Goal: Information Seeking & Learning: Learn about a topic

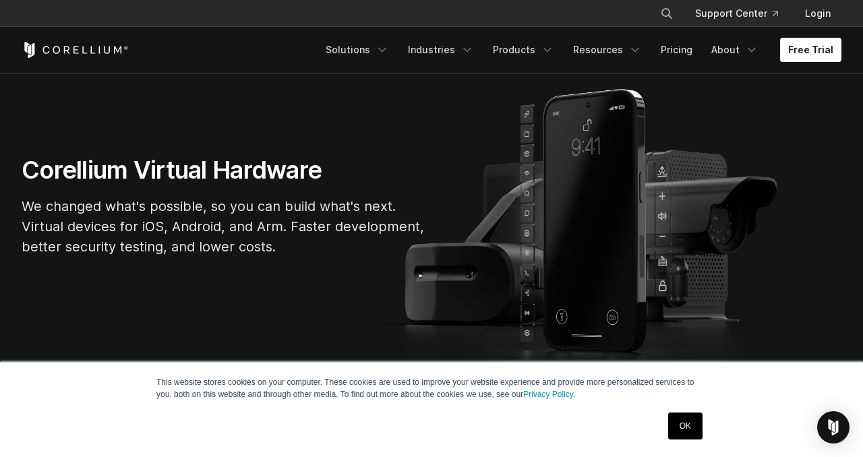
scroll to position [177, 0]
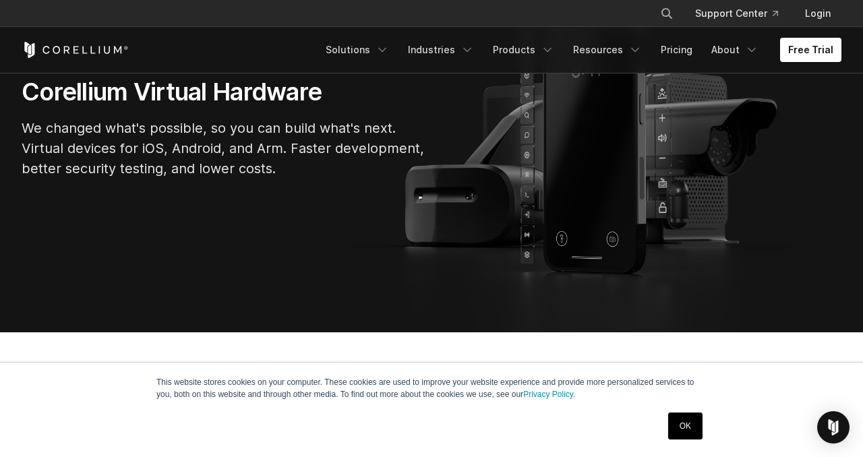
click at [695, 423] on link "OK" at bounding box center [685, 426] width 34 height 27
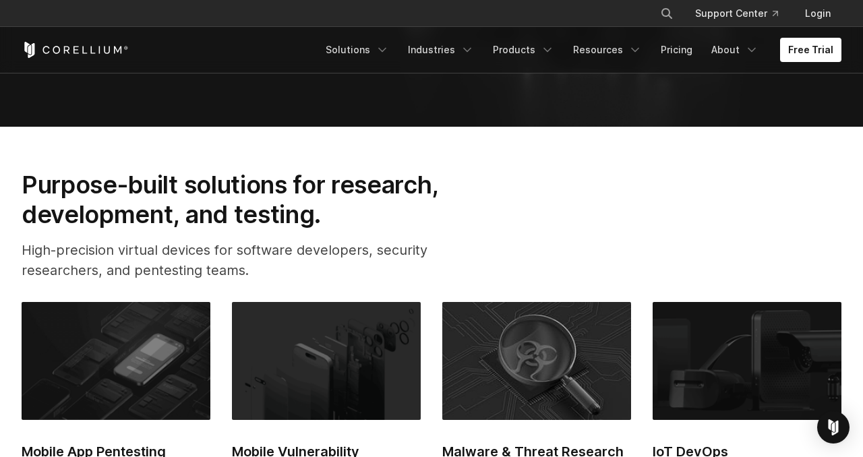
scroll to position [380, 0]
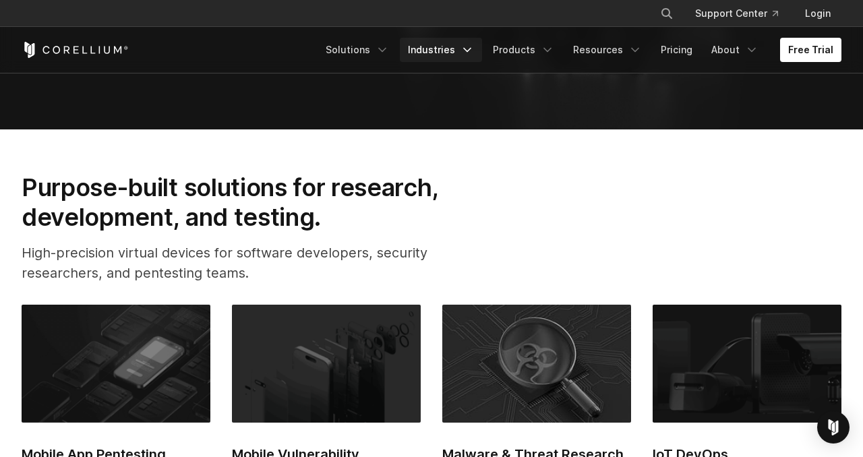
click at [446, 50] on link "Industries" at bounding box center [441, 50] width 82 height 24
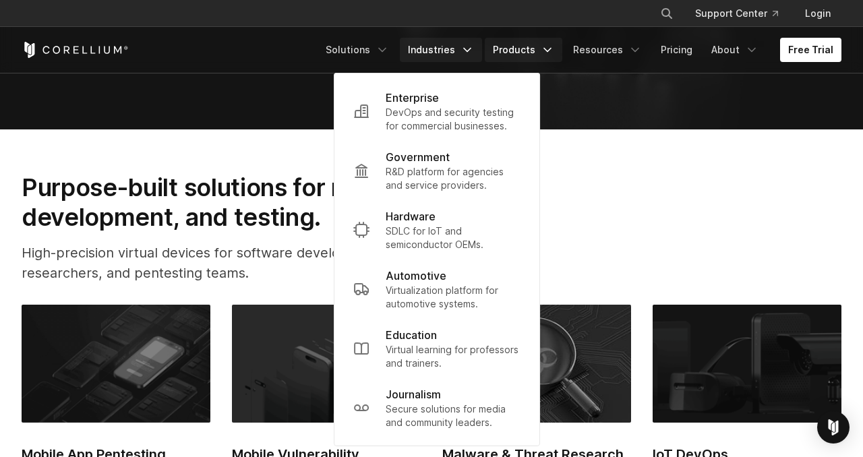
click at [527, 49] on link "Products" at bounding box center [524, 50] width 78 height 24
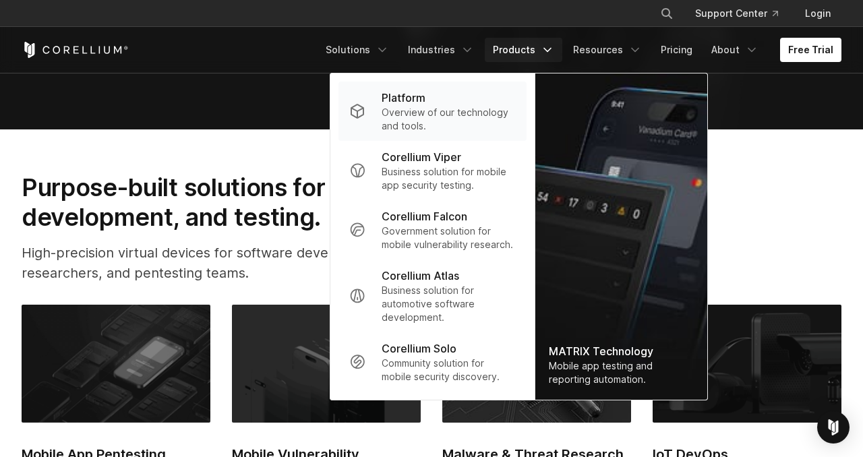
click at [462, 112] on p "Overview of our technology and tools." at bounding box center [449, 119] width 134 height 27
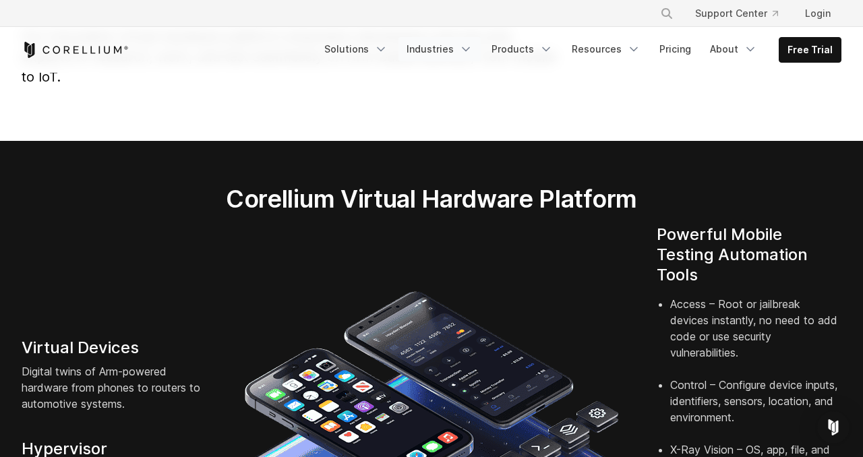
scroll to position [161, 0]
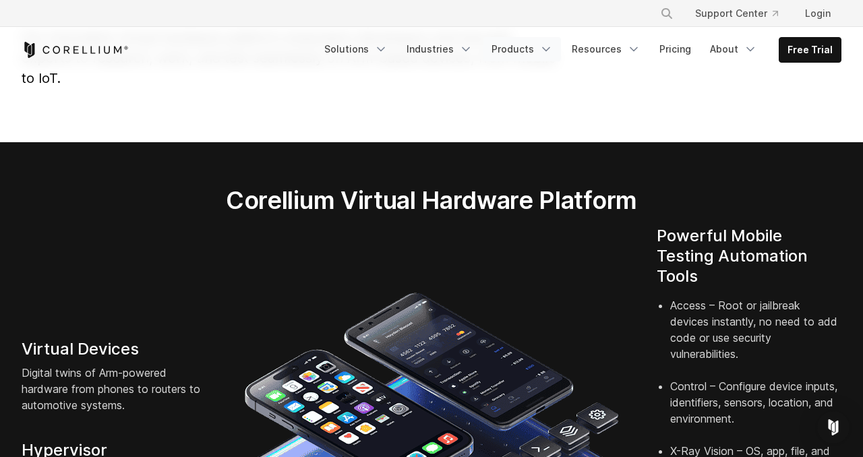
click at [515, 49] on link "Products" at bounding box center [523, 49] width 78 height 24
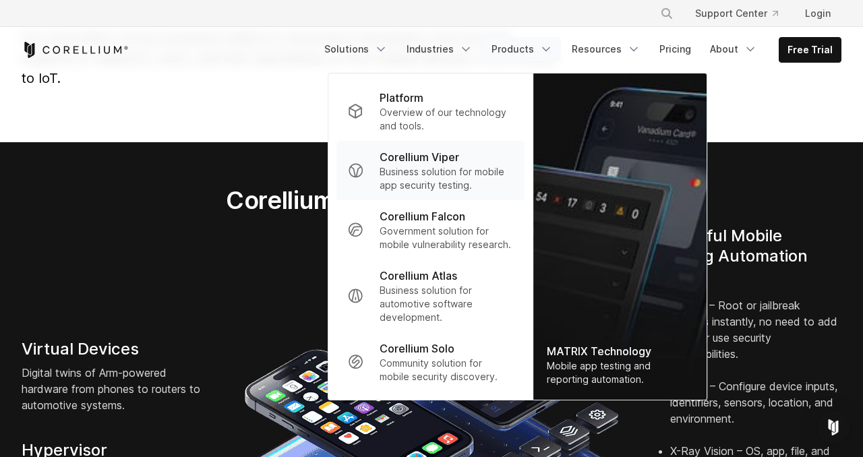
click at [461, 177] on p "Business solution for mobile app security testing." at bounding box center [447, 178] width 134 height 27
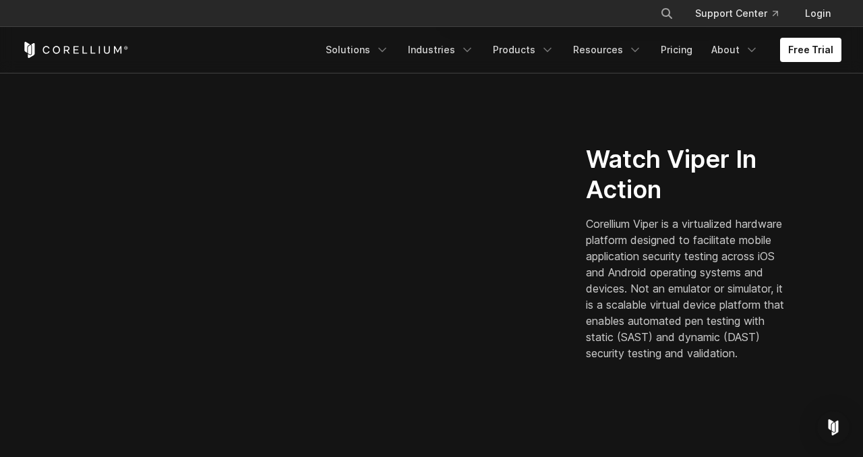
scroll to position [340, 0]
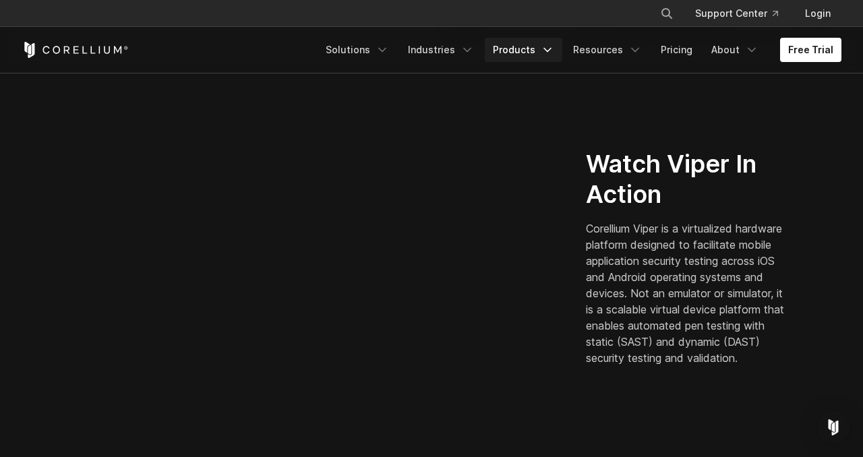
click at [533, 47] on link "Products" at bounding box center [524, 50] width 78 height 24
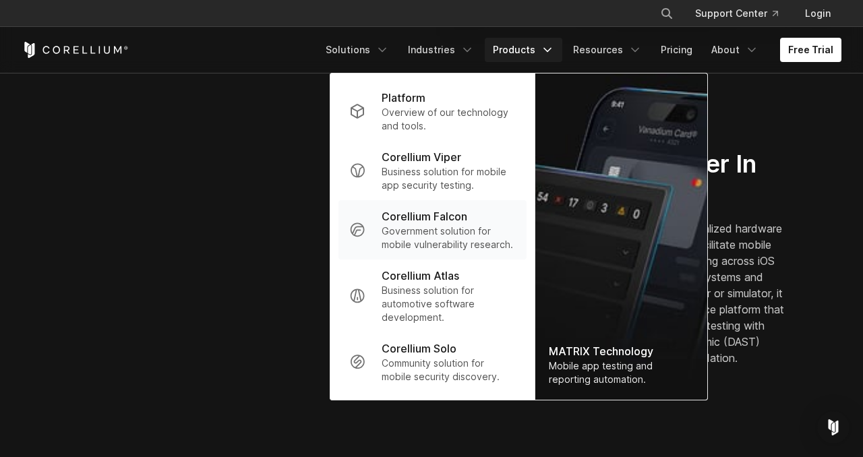
click at [461, 222] on p "Corellium Falcon" at bounding box center [425, 216] width 86 height 16
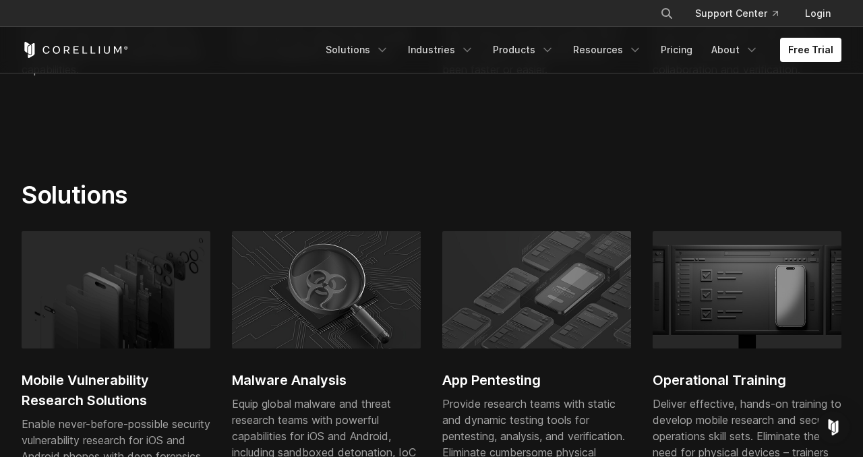
scroll to position [796, 0]
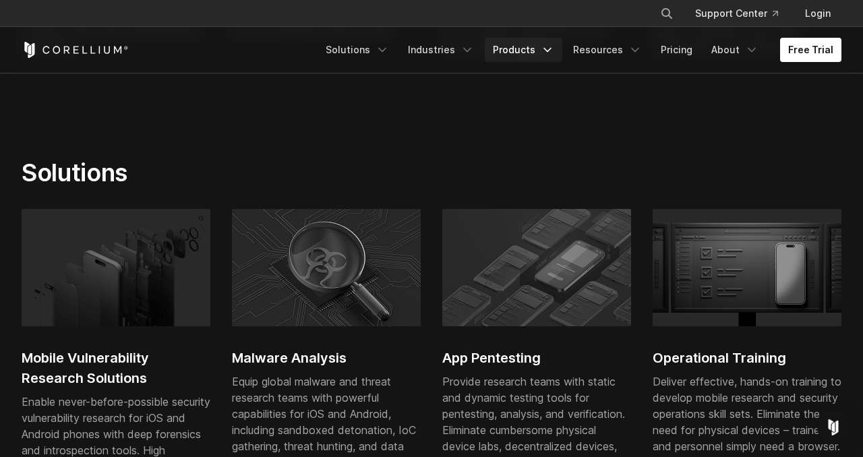
click at [542, 55] on link "Products" at bounding box center [524, 50] width 78 height 24
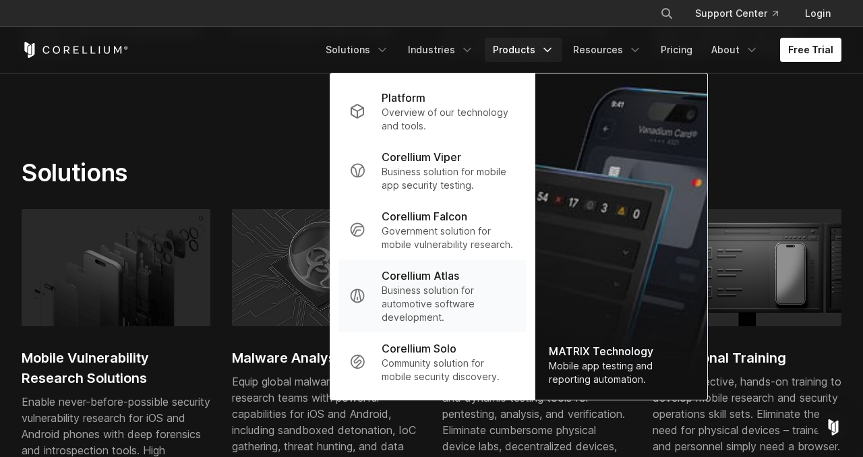
click at [448, 291] on p "Business solution for automotive software development." at bounding box center [449, 304] width 134 height 40
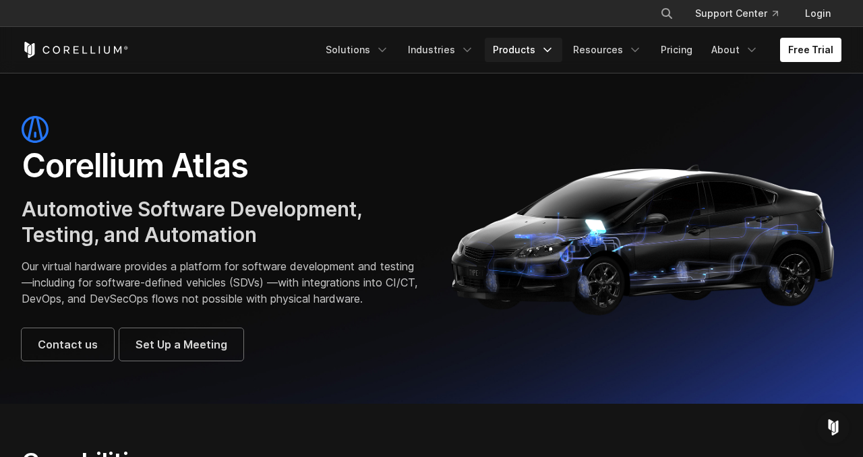
click at [523, 57] on link "Products" at bounding box center [524, 50] width 78 height 24
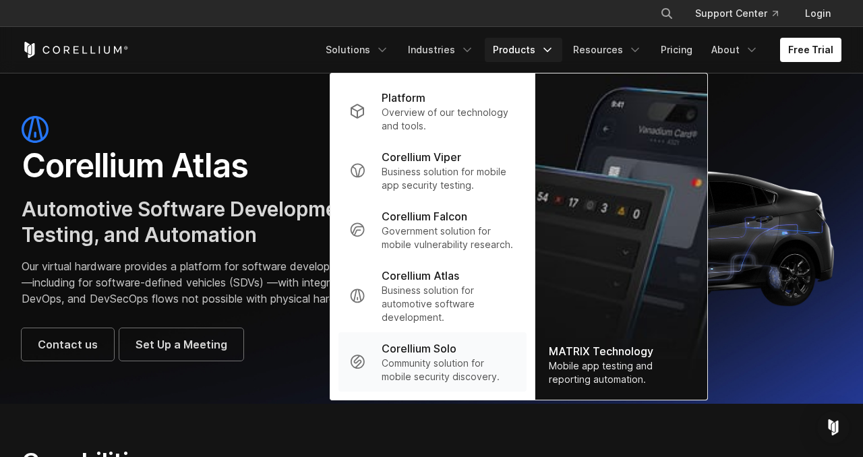
click at [457, 346] on p "Corellium Solo" at bounding box center [419, 349] width 75 height 16
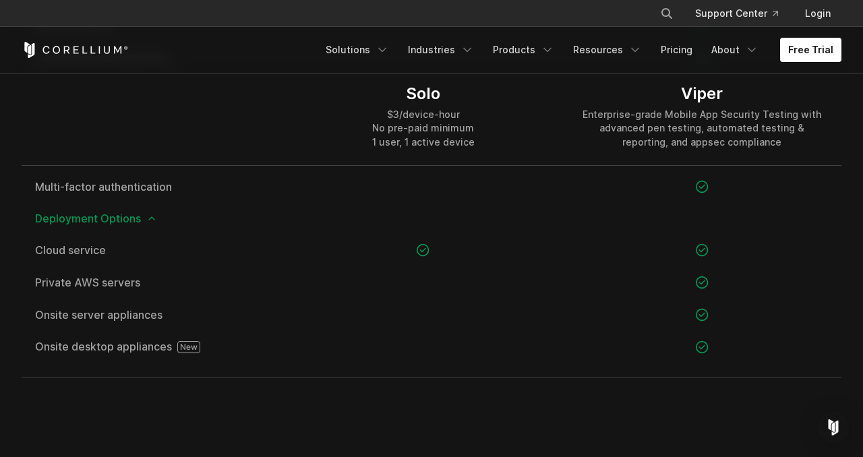
scroll to position [1961, 0]
